Goal: Information Seeking & Learning: Learn about a topic

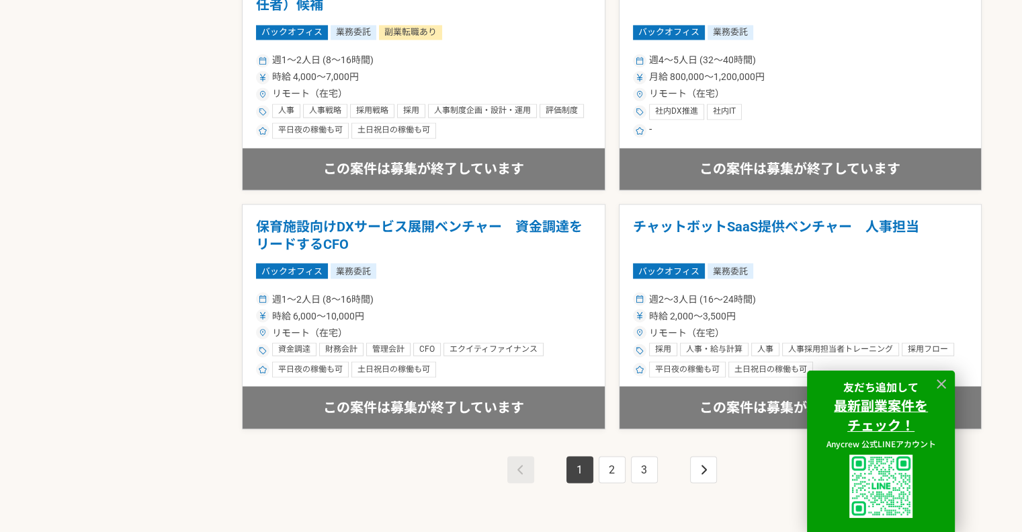
scroll to position [2352, 0]
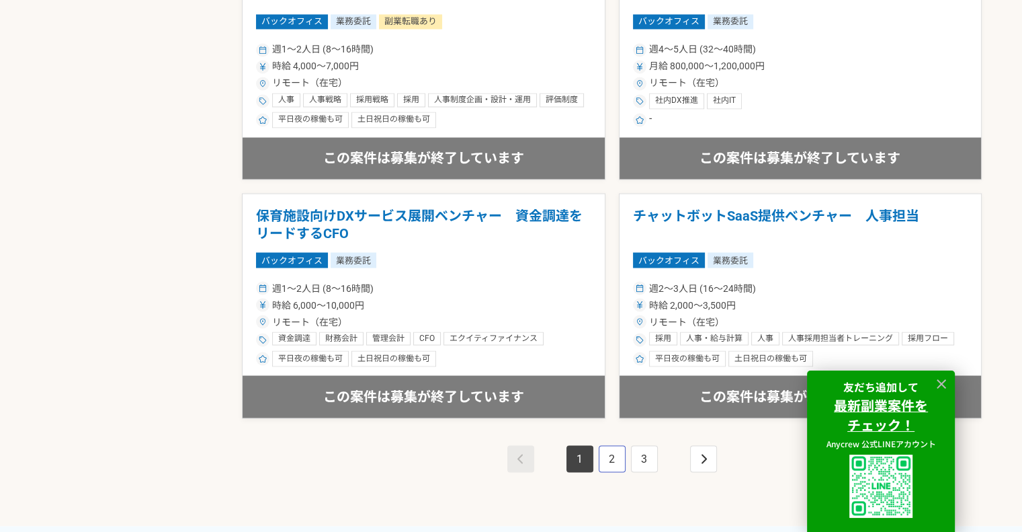
click at [618, 451] on link "2" at bounding box center [612, 458] width 27 height 27
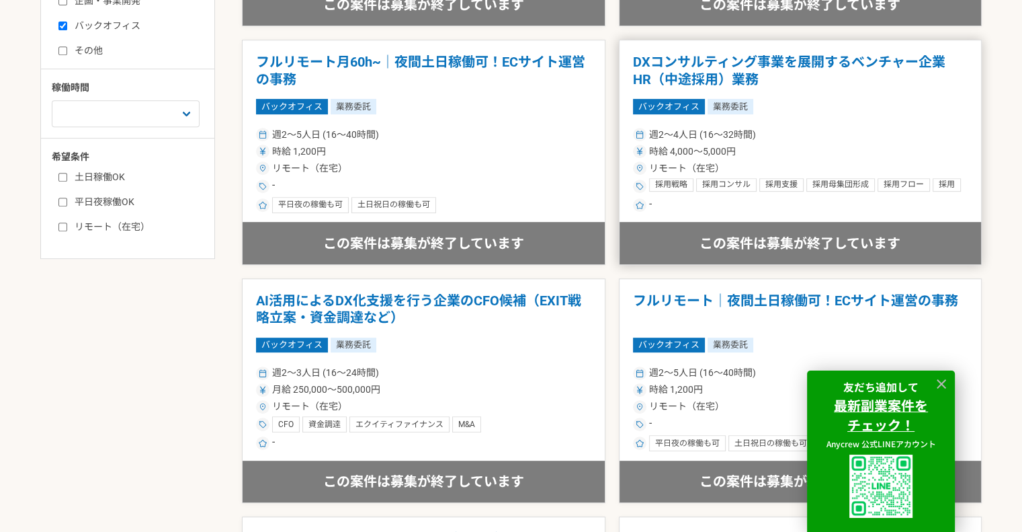
scroll to position [672, 0]
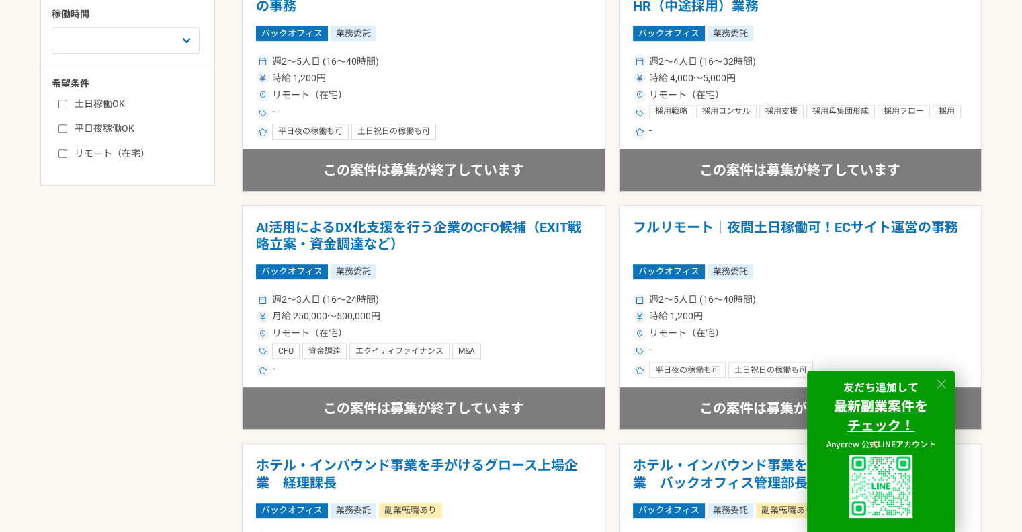
click at [938, 379] on icon at bounding box center [941, 383] width 9 height 9
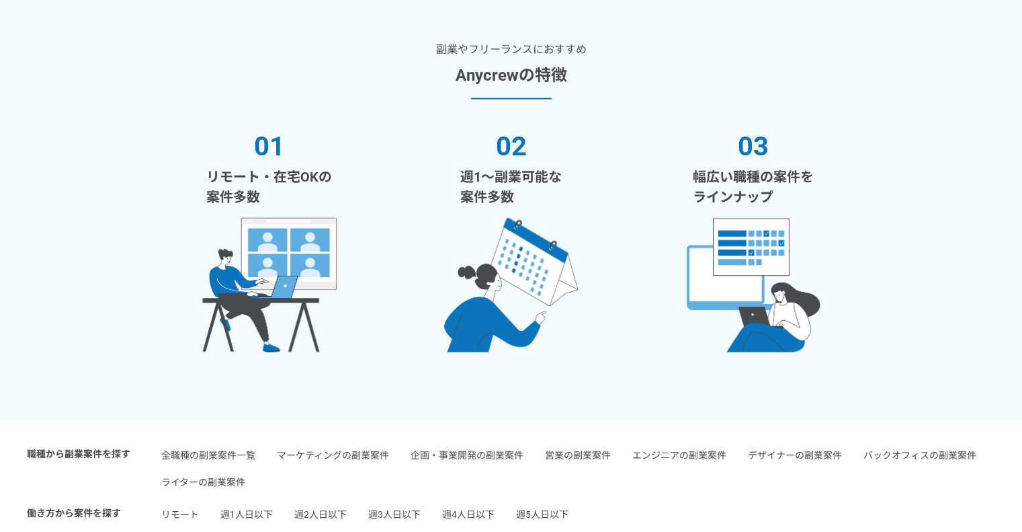
scroll to position [2621, 0]
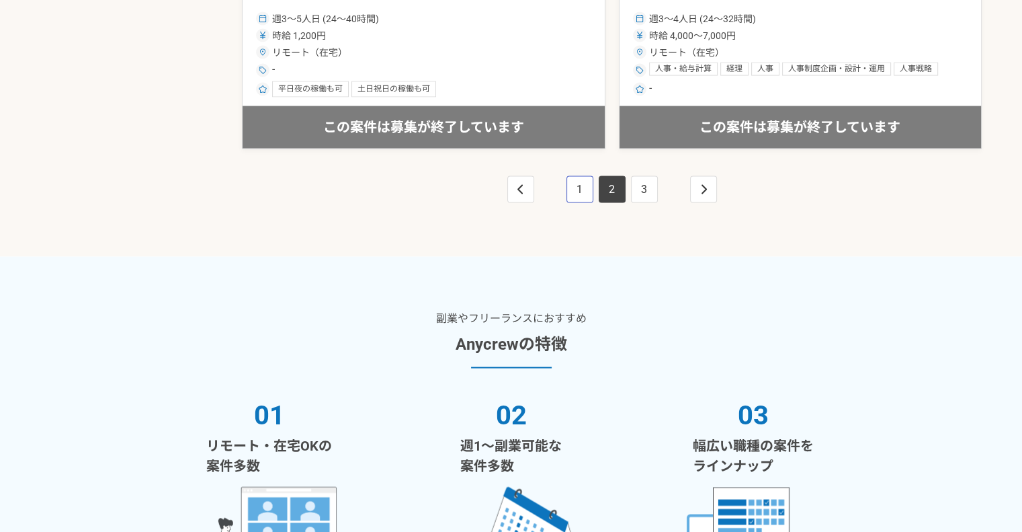
click at [580, 185] on link "1" at bounding box center [580, 189] width 27 height 27
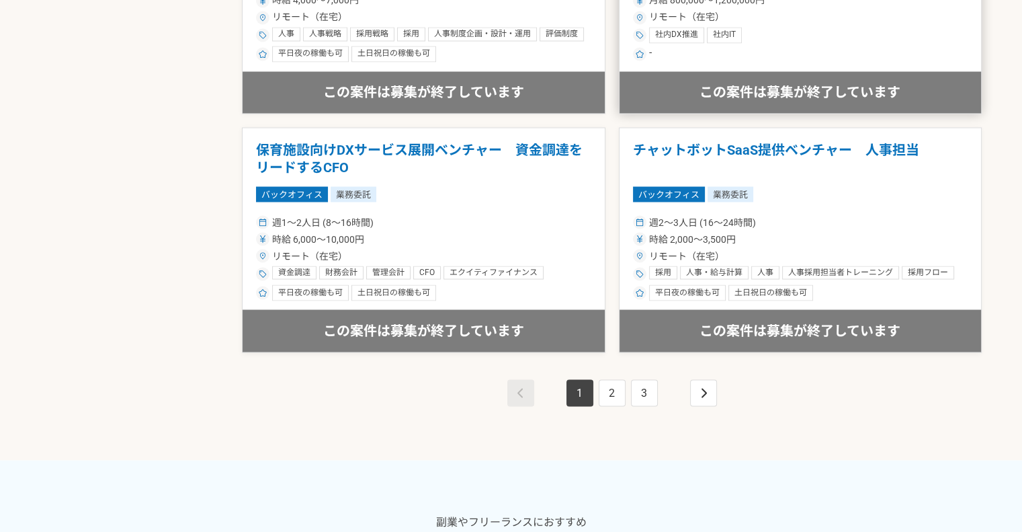
scroll to position [2554, 0]
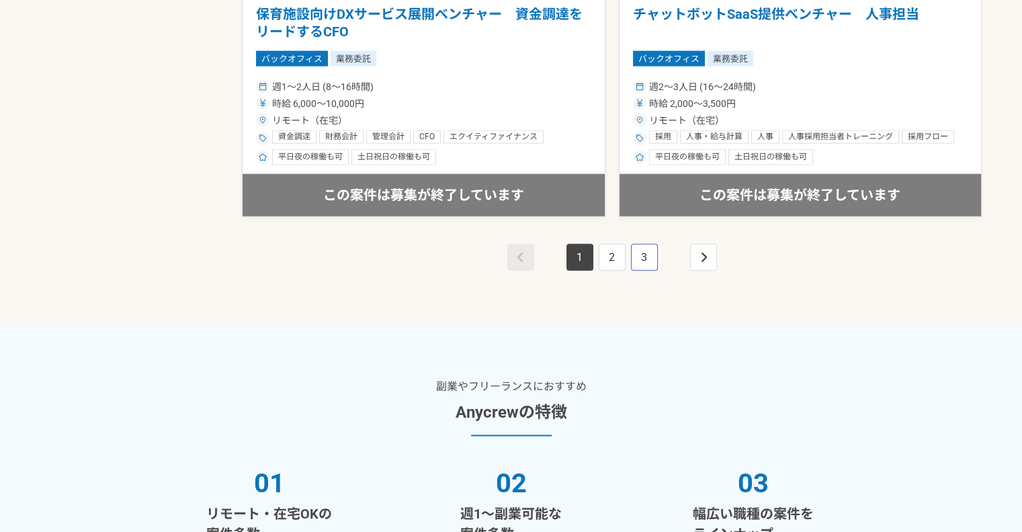
click at [642, 264] on link "3" at bounding box center [644, 256] width 27 height 27
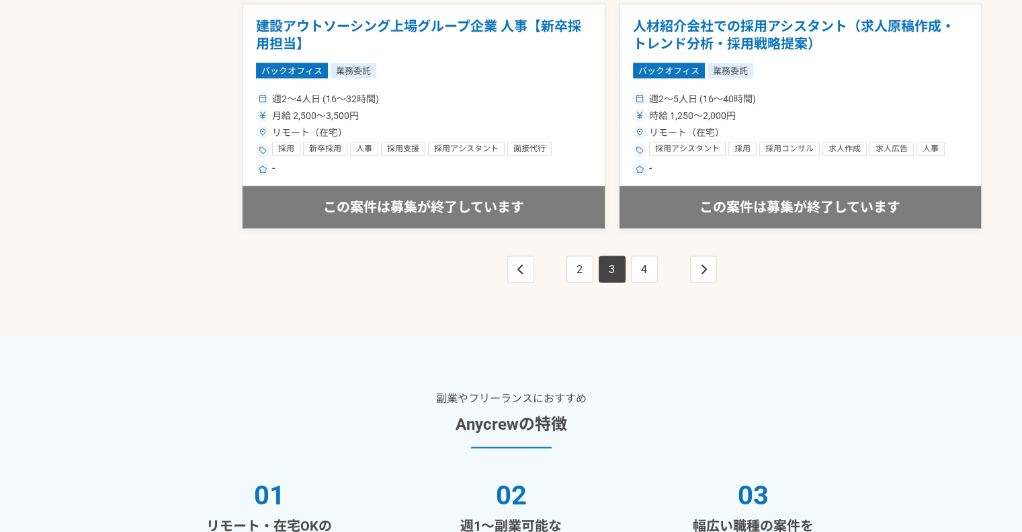
scroll to position [2621, 0]
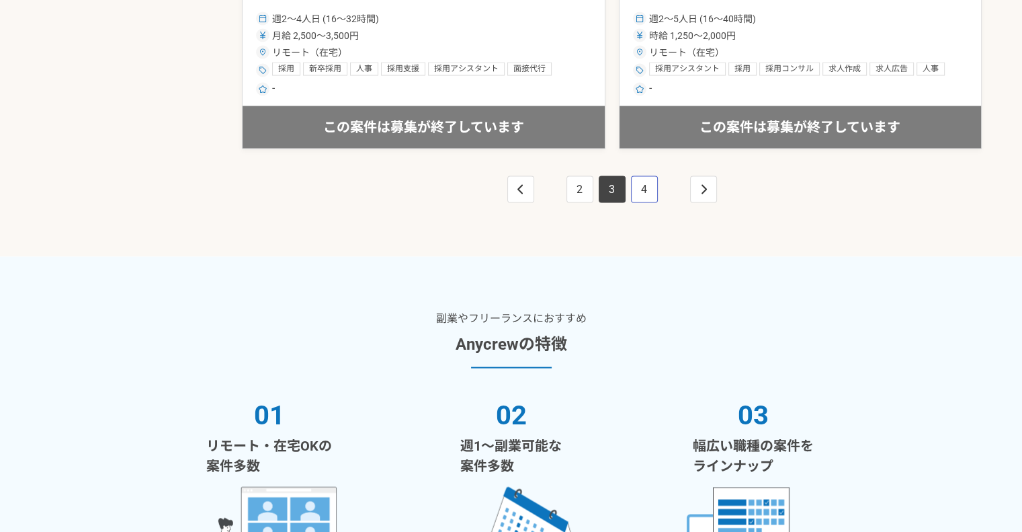
click at [644, 196] on link "4" at bounding box center [644, 189] width 27 height 27
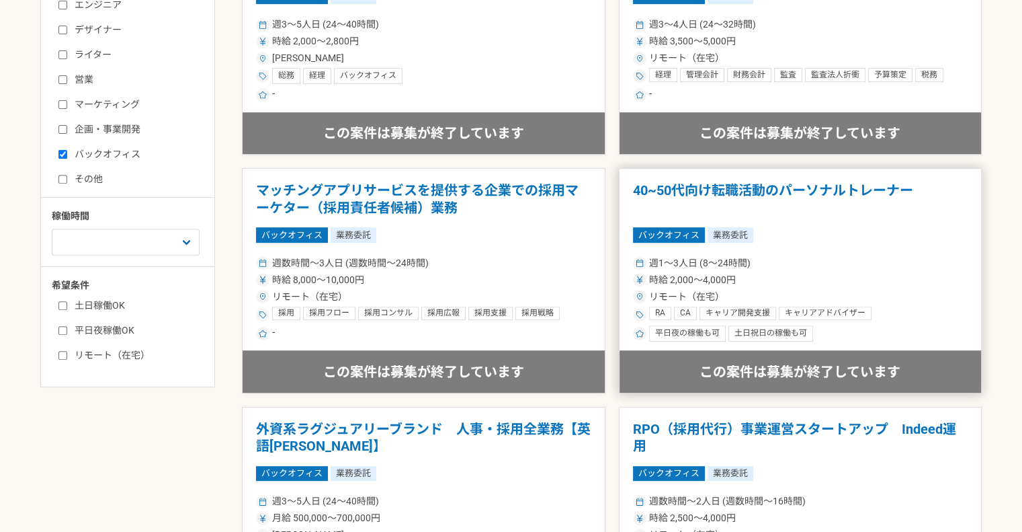
scroll to position [336, 0]
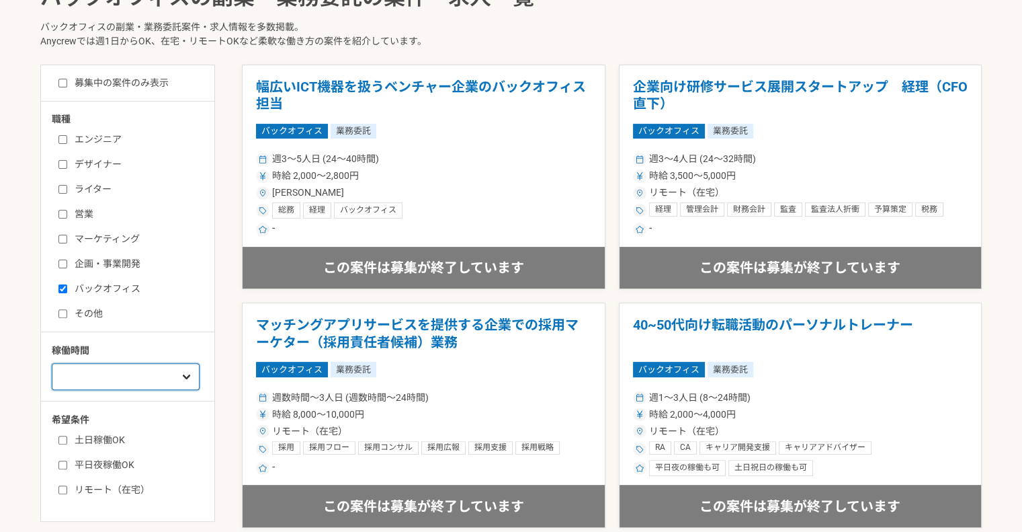
click at [162, 376] on select "週1人日（8時間）以下 週2人日（16時間）以下 週3人日（24時間）以下 週4人日（32時間）以下 週5人日（40時間）以下" at bounding box center [126, 376] width 148 height 27
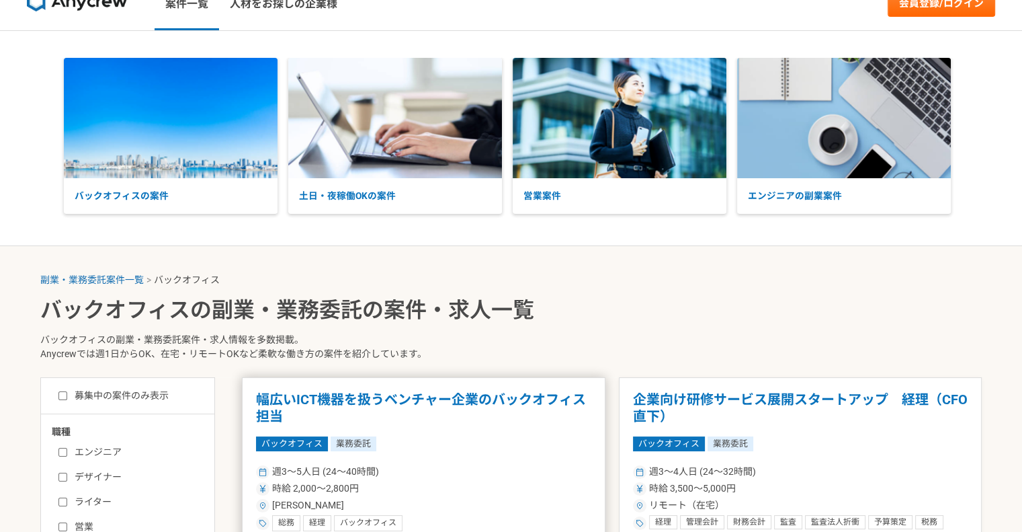
scroll to position [0, 0]
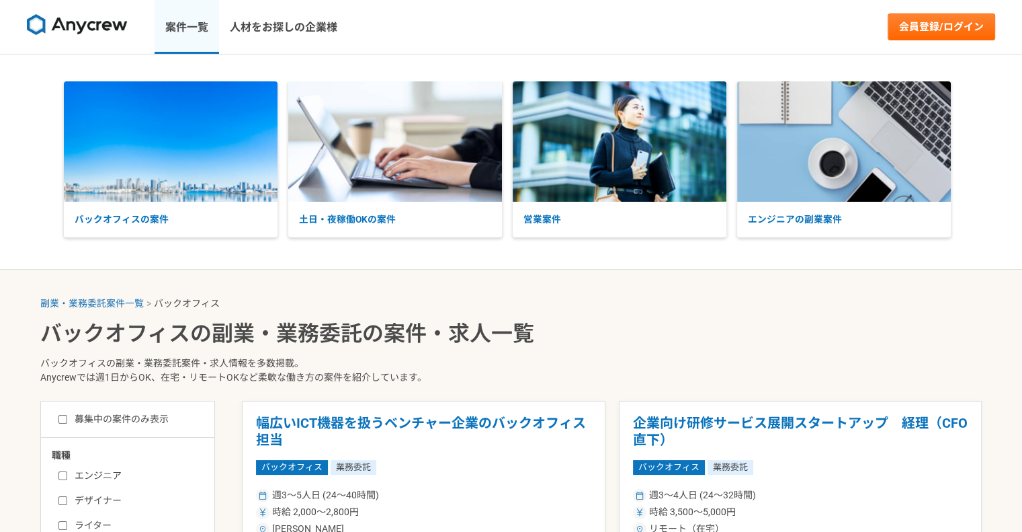
click at [185, 29] on link "案件一覧" at bounding box center [187, 27] width 65 height 54
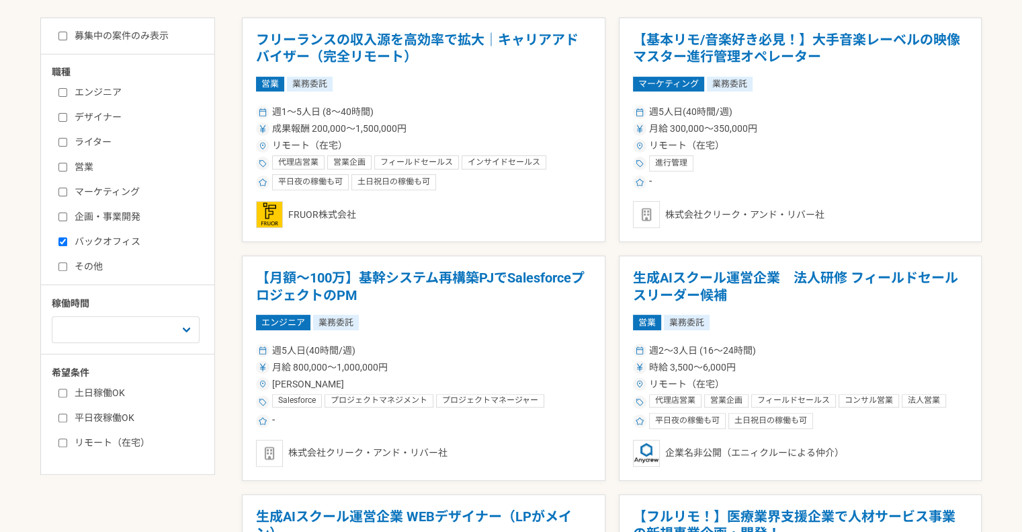
scroll to position [403, 0]
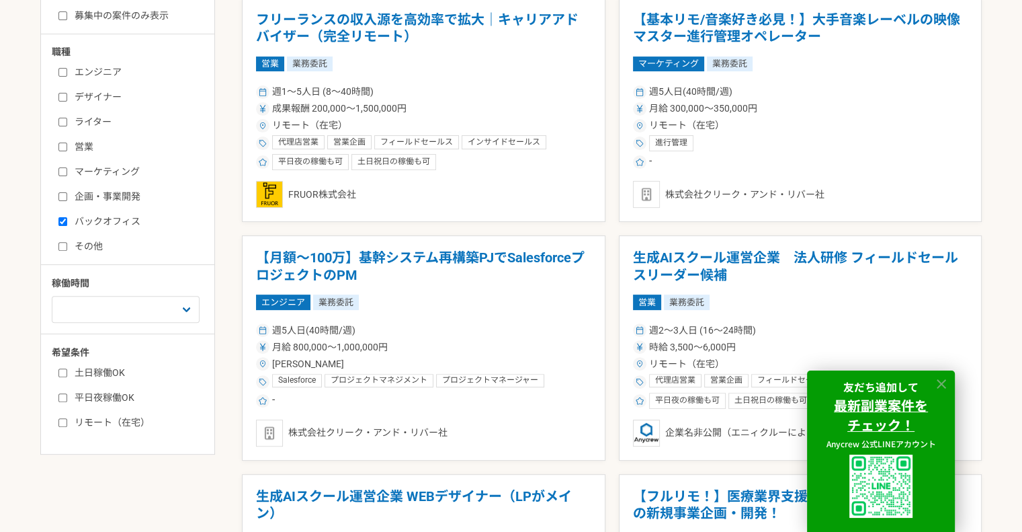
click at [942, 381] on icon at bounding box center [941, 383] width 9 height 9
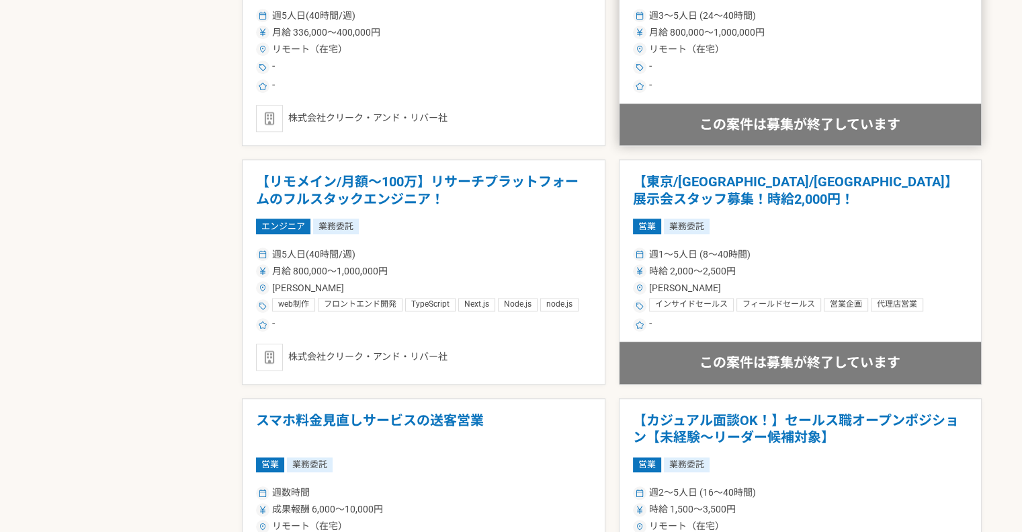
scroll to position [1008, 0]
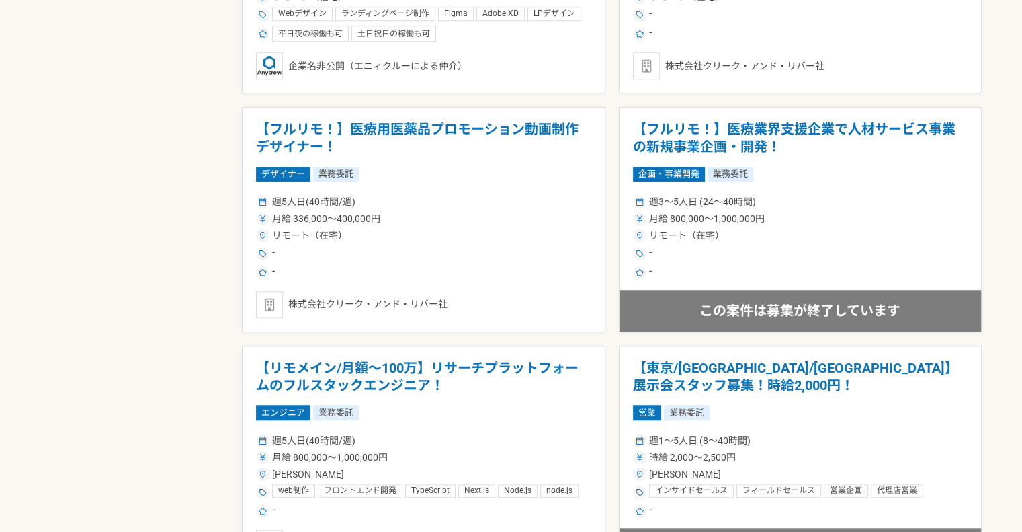
drag, startPoint x: 522, startPoint y: 1, endPoint x: 153, endPoint y: 64, distance: 373.5
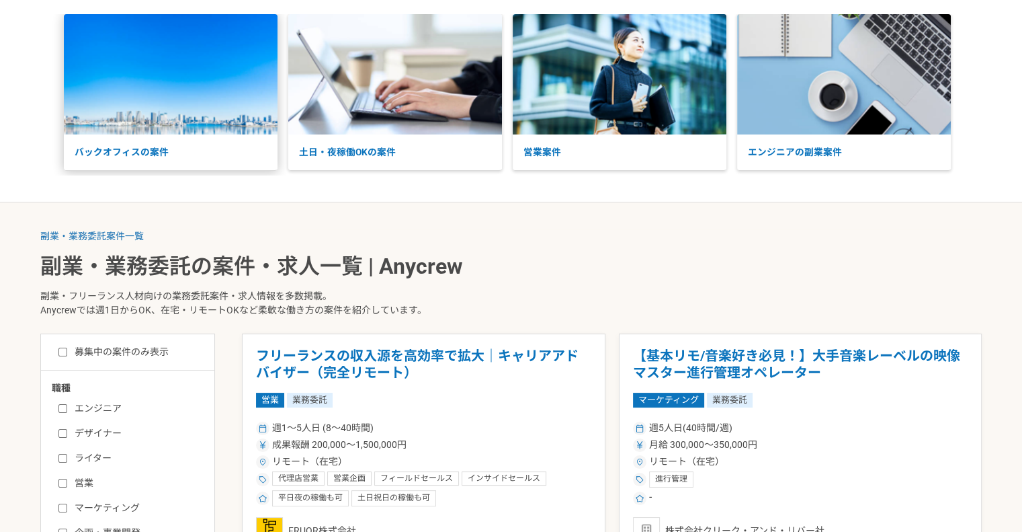
scroll to position [0, 0]
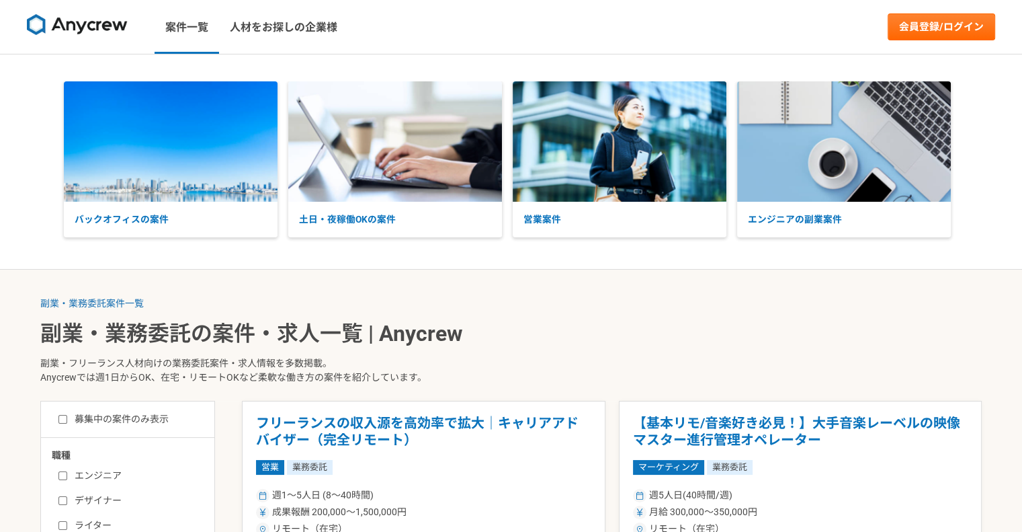
click at [95, 23] on img at bounding box center [77, 25] width 101 height 22
click at [349, 222] on p "土日・夜稼働OKの案件" at bounding box center [395, 220] width 214 height 36
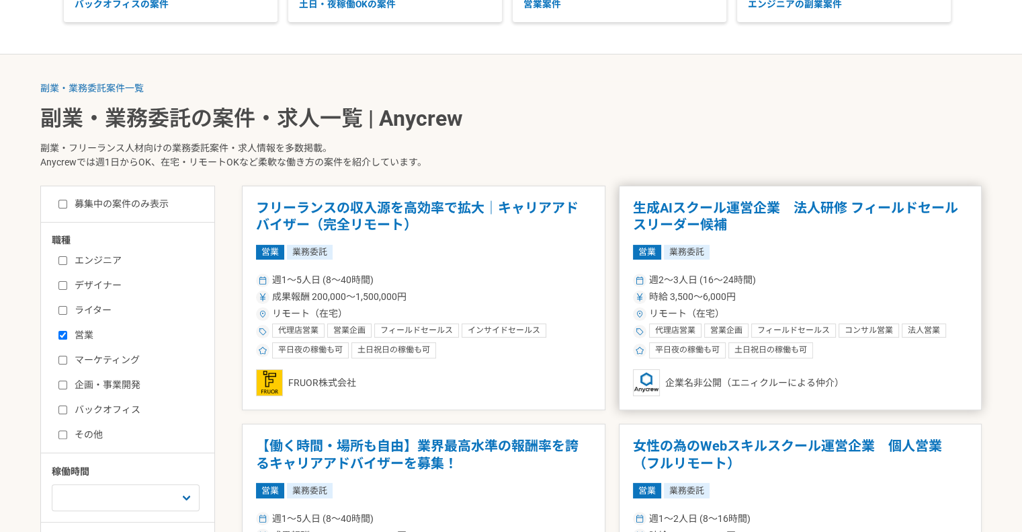
scroll to position [269, 0]
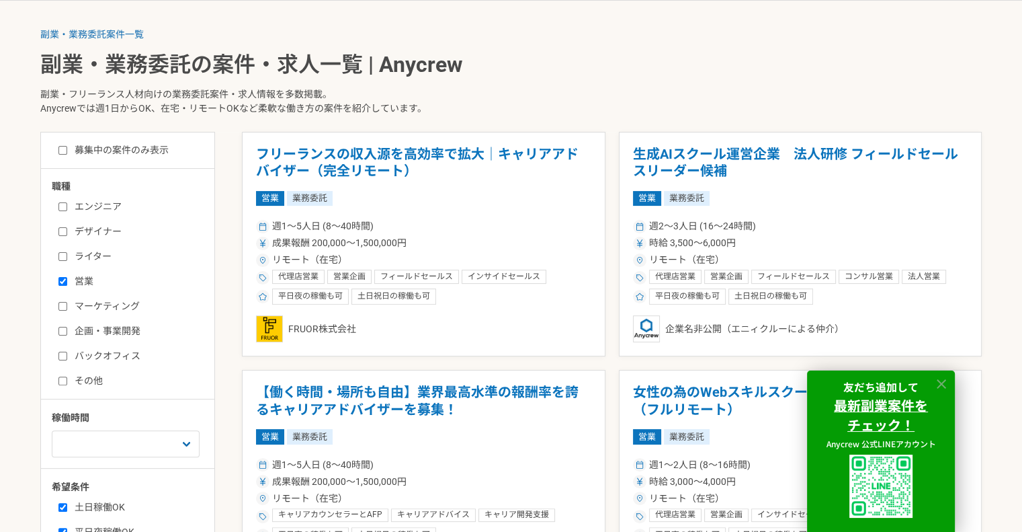
click at [946, 380] on icon at bounding box center [941, 383] width 15 height 15
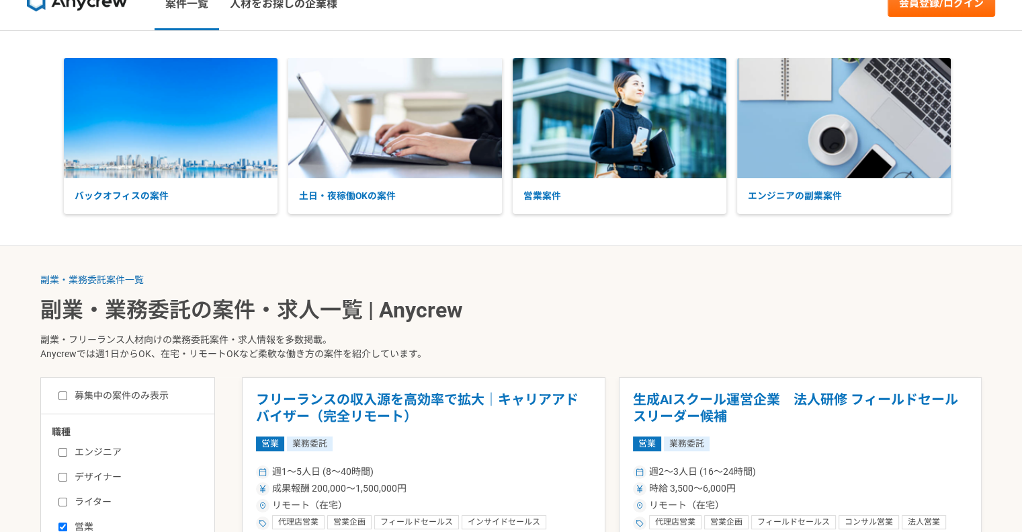
scroll to position [0, 0]
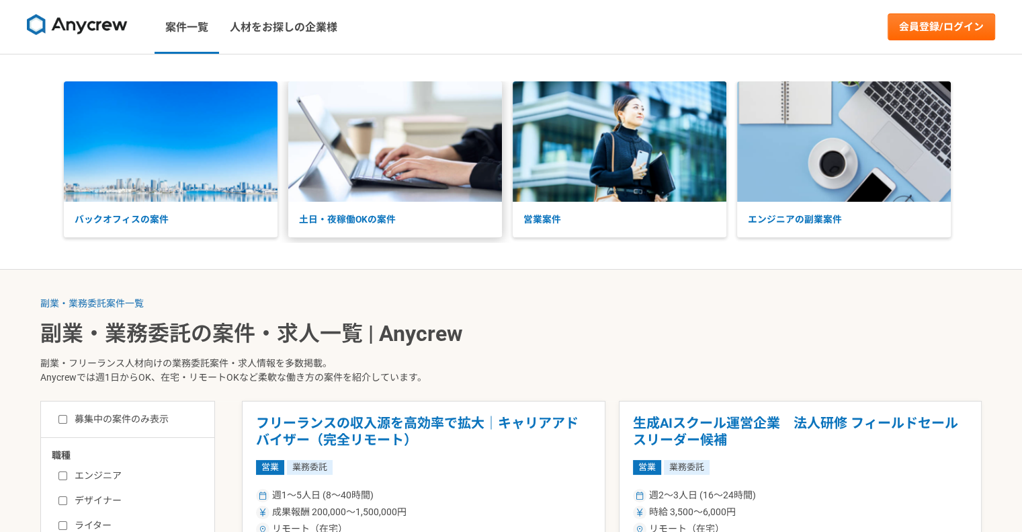
click at [388, 189] on img at bounding box center [395, 141] width 214 height 120
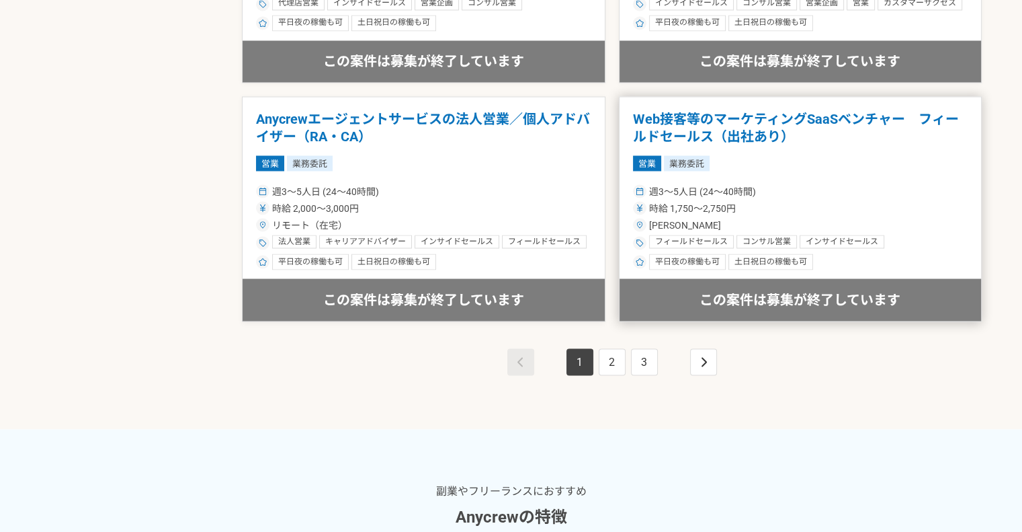
scroll to position [2621, 0]
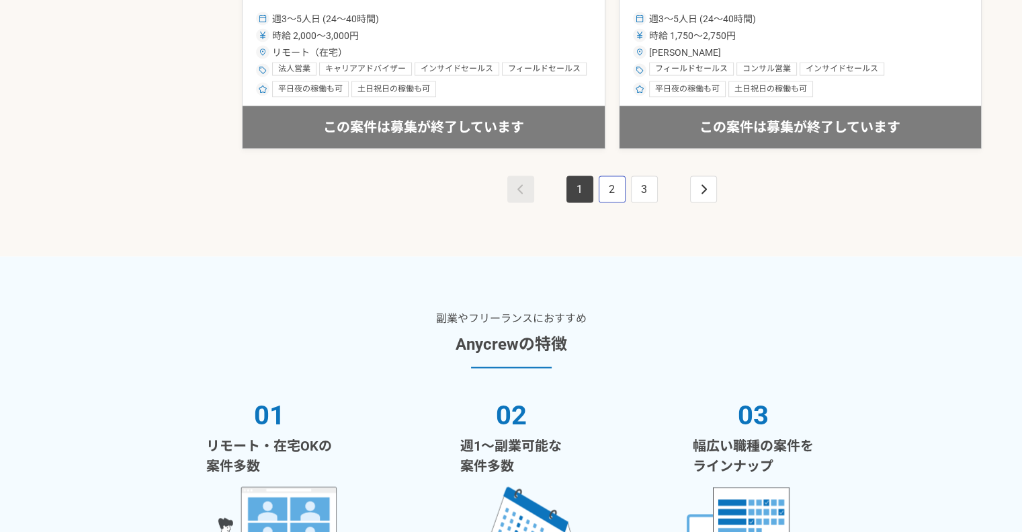
click at [616, 183] on link "2" at bounding box center [612, 189] width 27 height 27
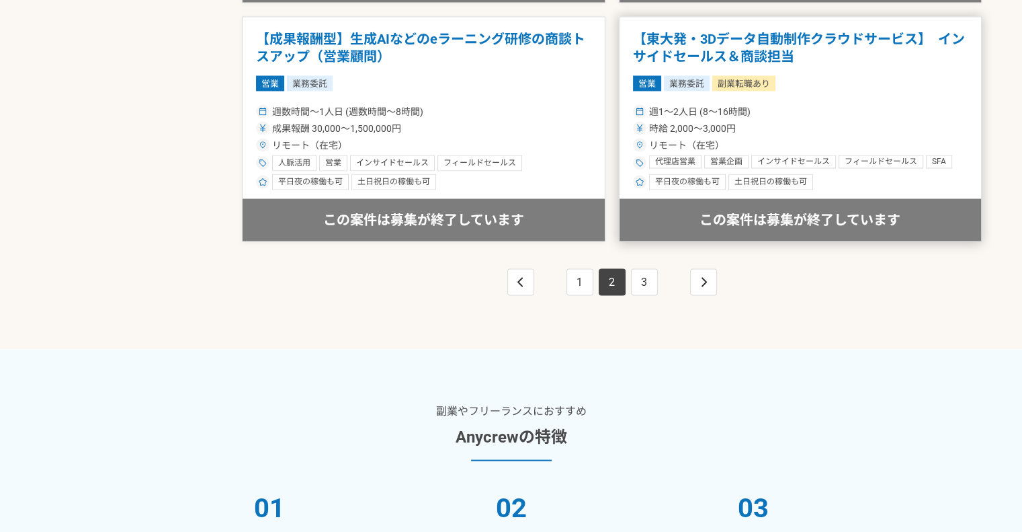
scroll to position [2621, 0]
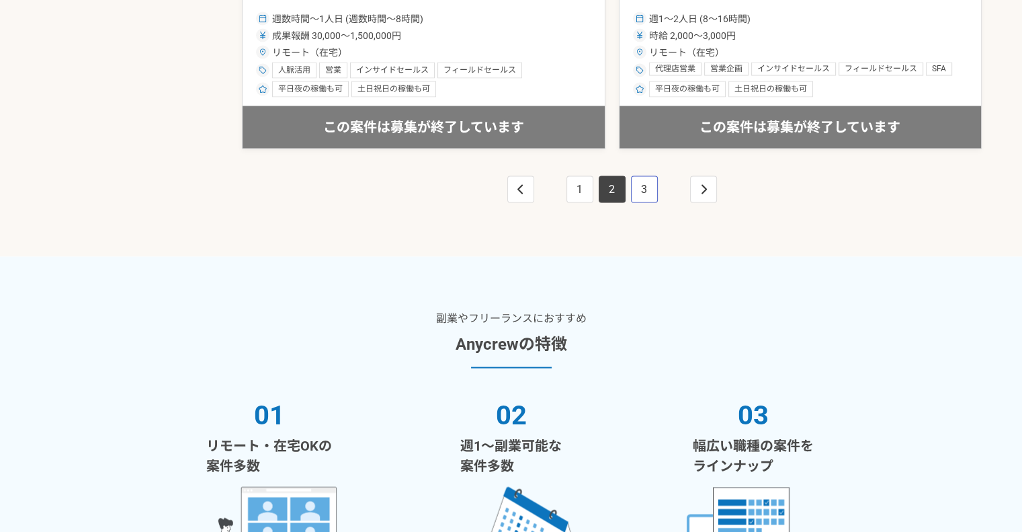
click at [644, 176] on link "3" at bounding box center [644, 189] width 27 height 27
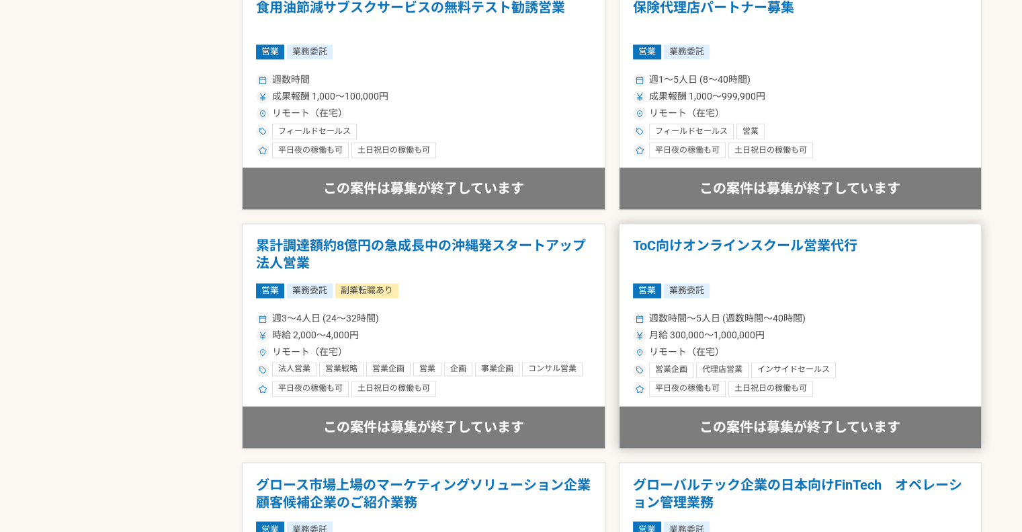
scroll to position [2419, 0]
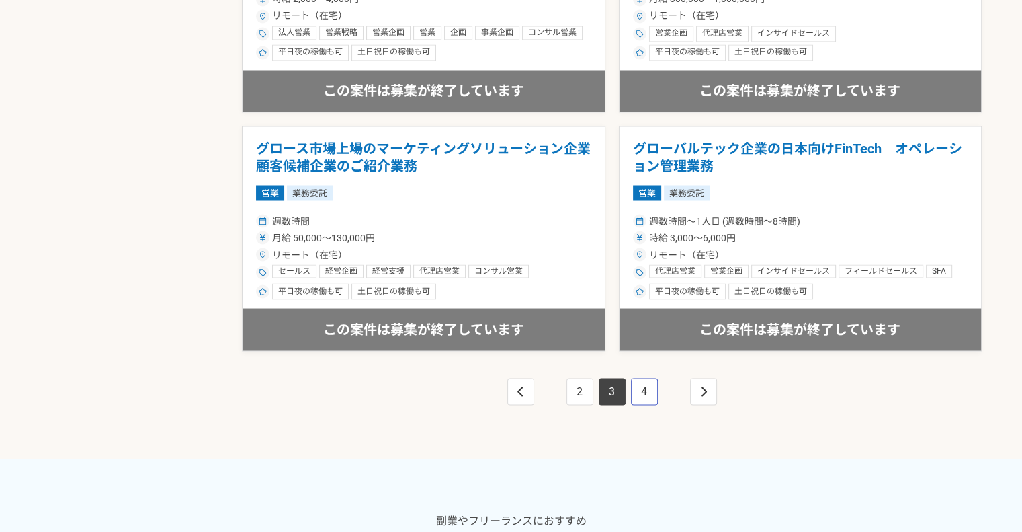
click at [648, 388] on link "4" at bounding box center [644, 391] width 27 height 27
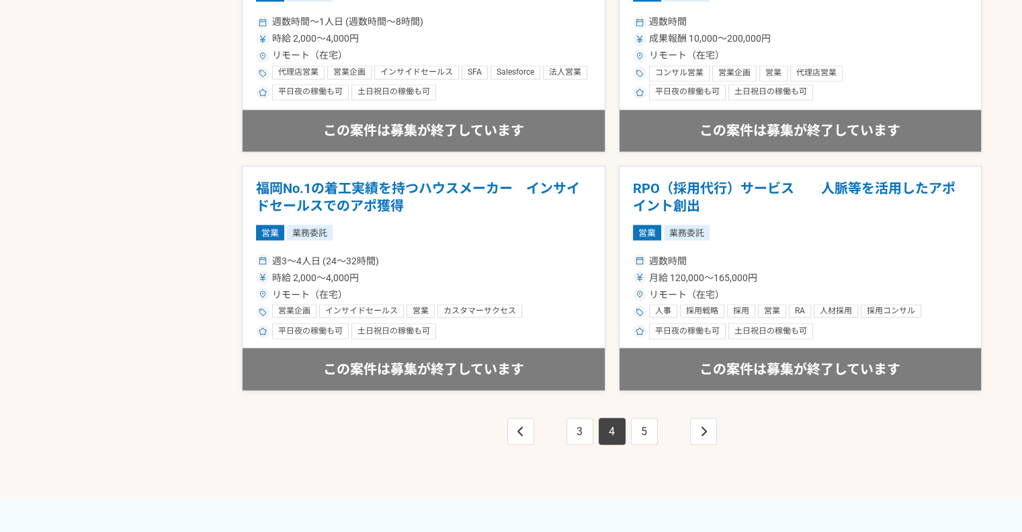
scroll to position [2487, 0]
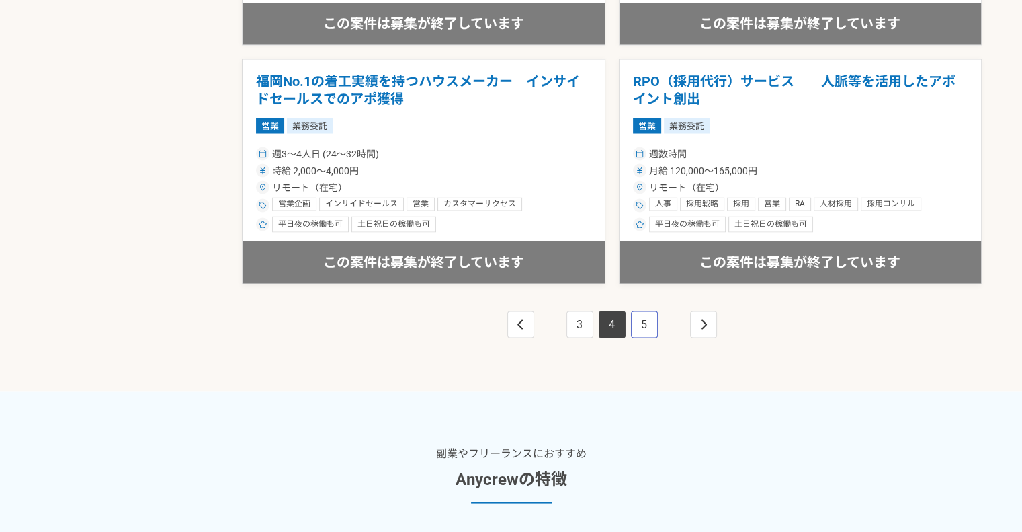
click at [657, 326] on link "5" at bounding box center [644, 323] width 27 height 27
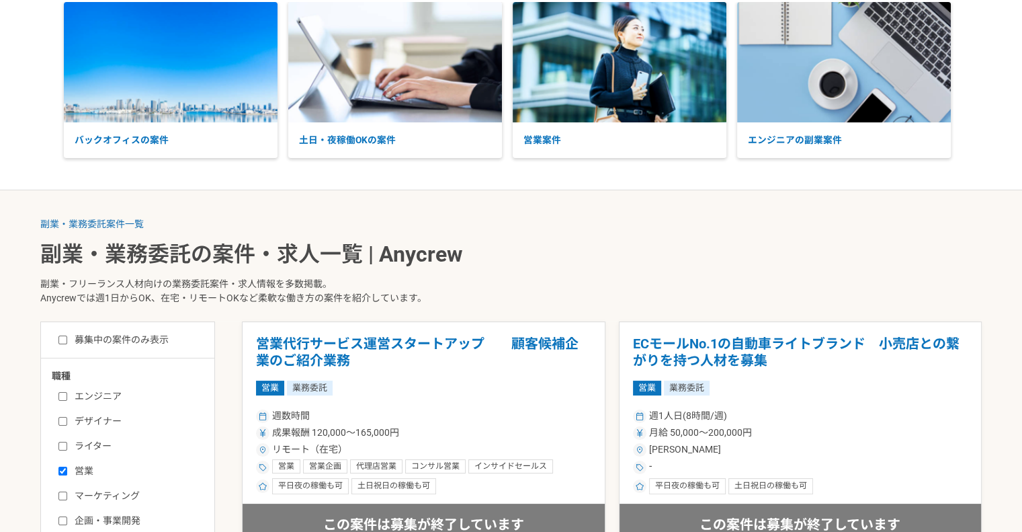
scroll to position [67, 0]
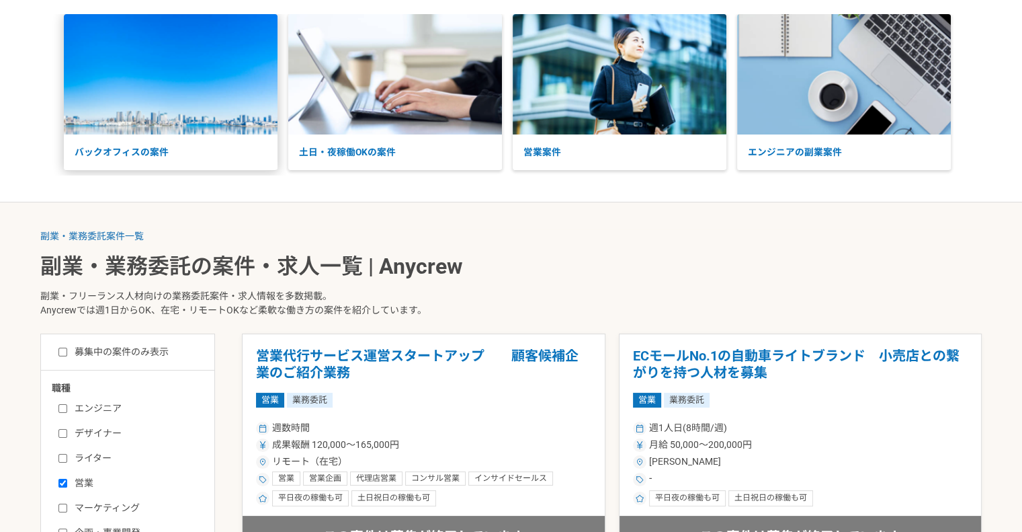
click at [180, 132] on img at bounding box center [171, 74] width 214 height 120
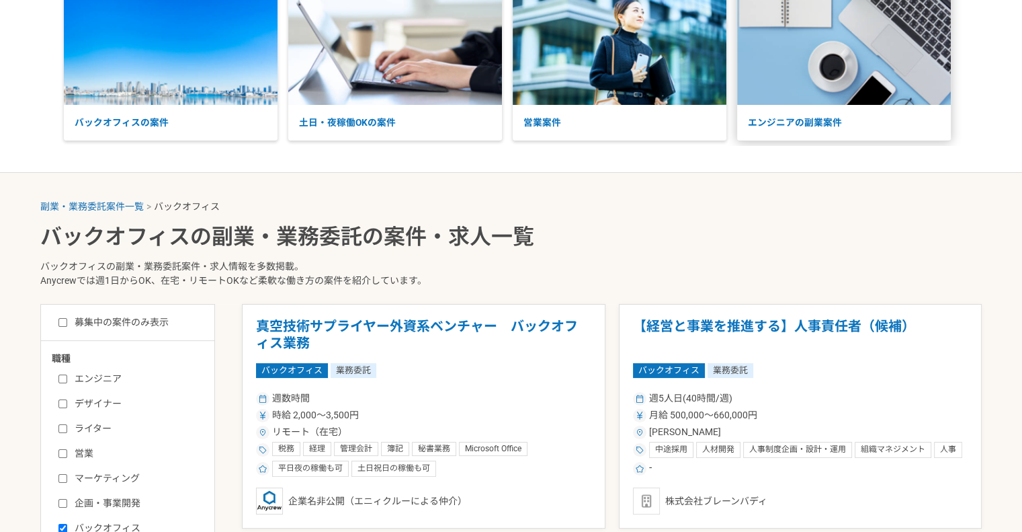
scroll to position [269, 0]
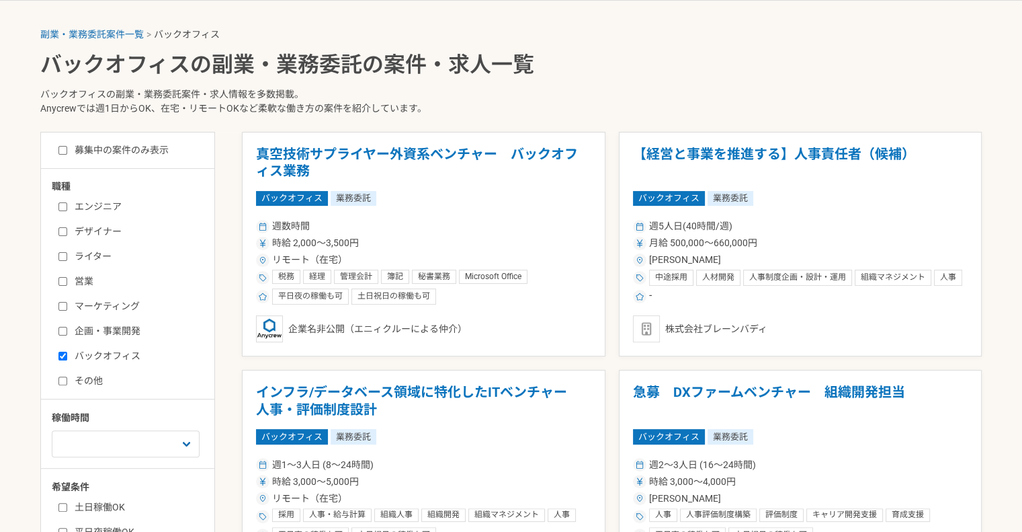
click at [68, 351] on label "バックオフィス" at bounding box center [135, 356] width 155 height 14
click at [67, 351] on input "バックオフィス" at bounding box center [62, 355] width 9 height 9
checkbox input "false"
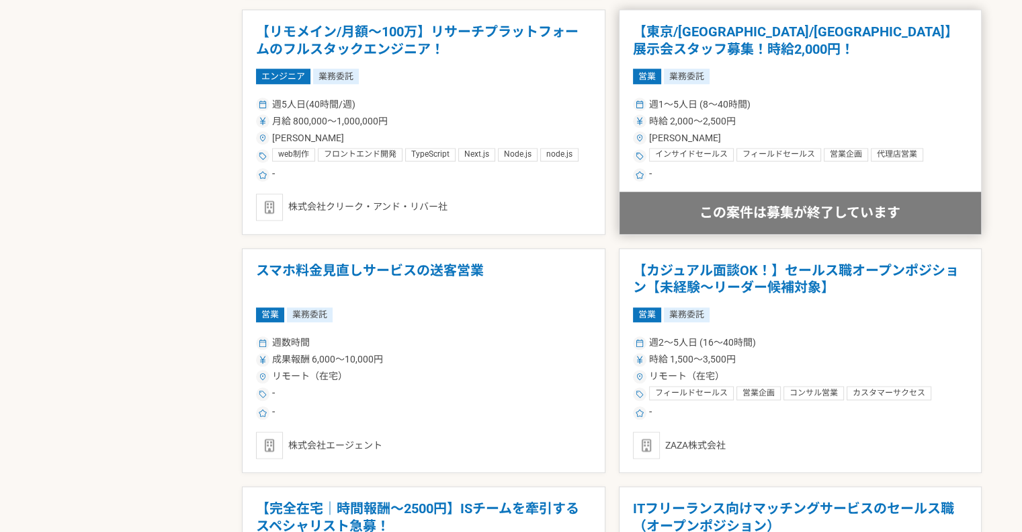
scroll to position [1546, 0]
